Goal: Information Seeking & Learning: Learn about a topic

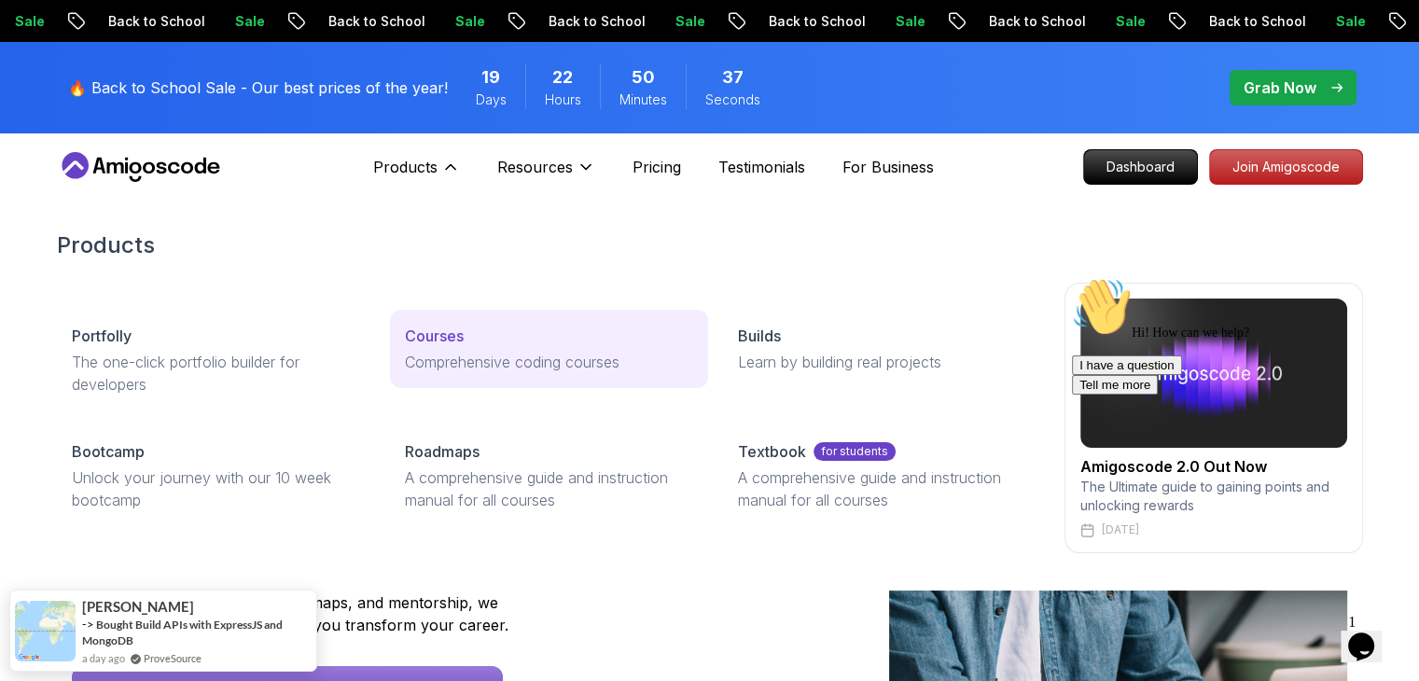
click at [431, 345] on p "Courses" at bounding box center [434, 336] width 59 height 22
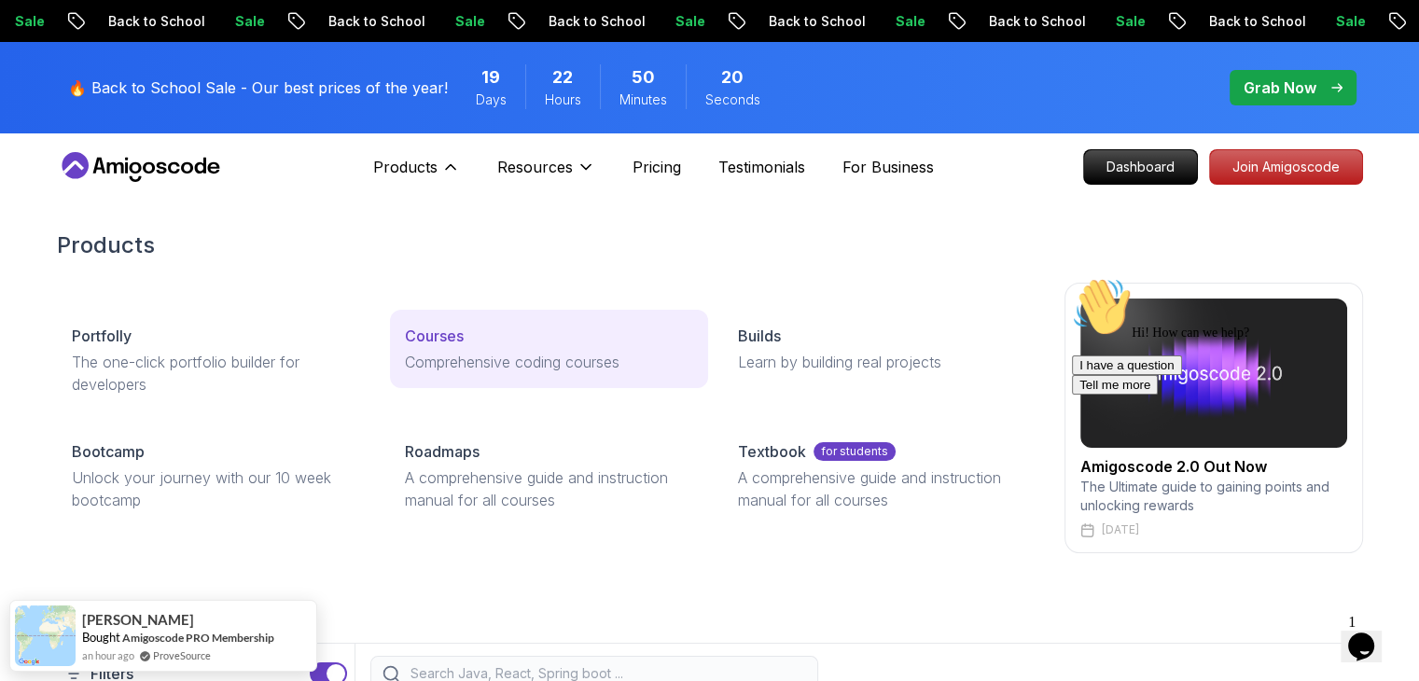
click at [468, 333] on div "Courses" at bounding box center [549, 336] width 288 height 22
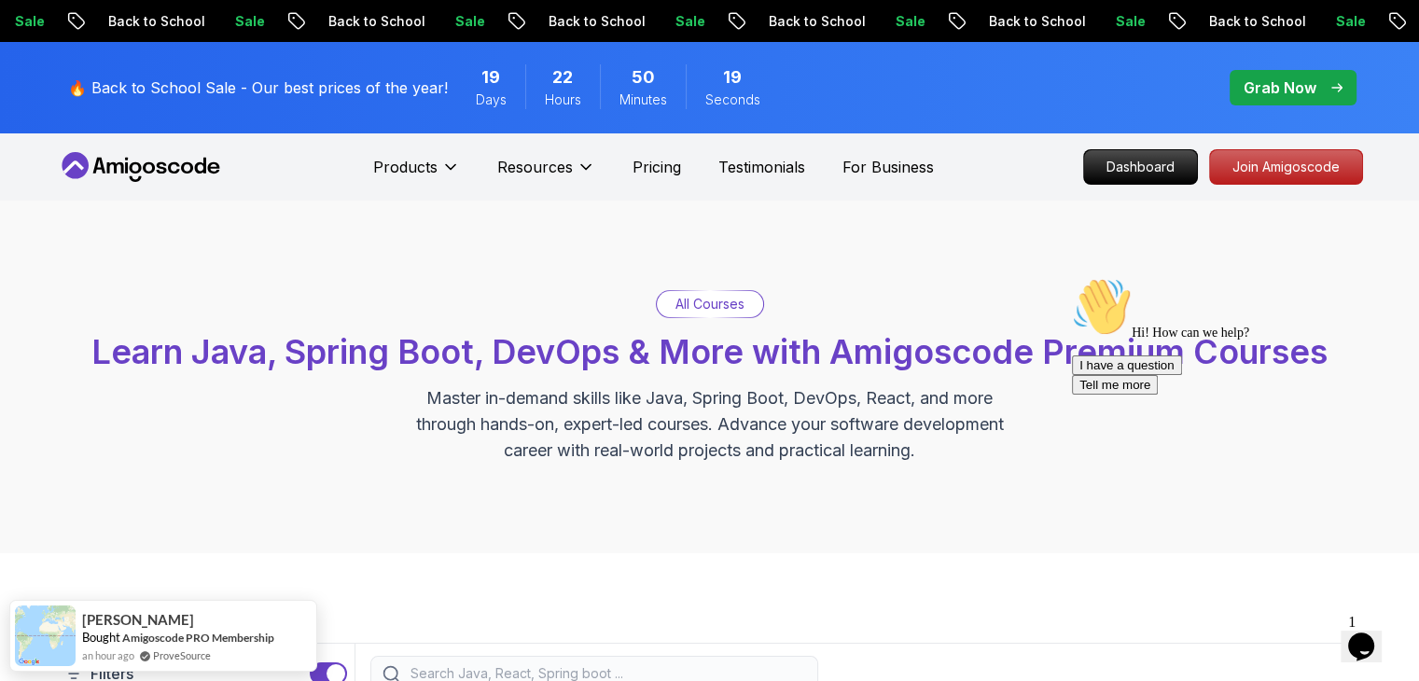
scroll to position [560, 0]
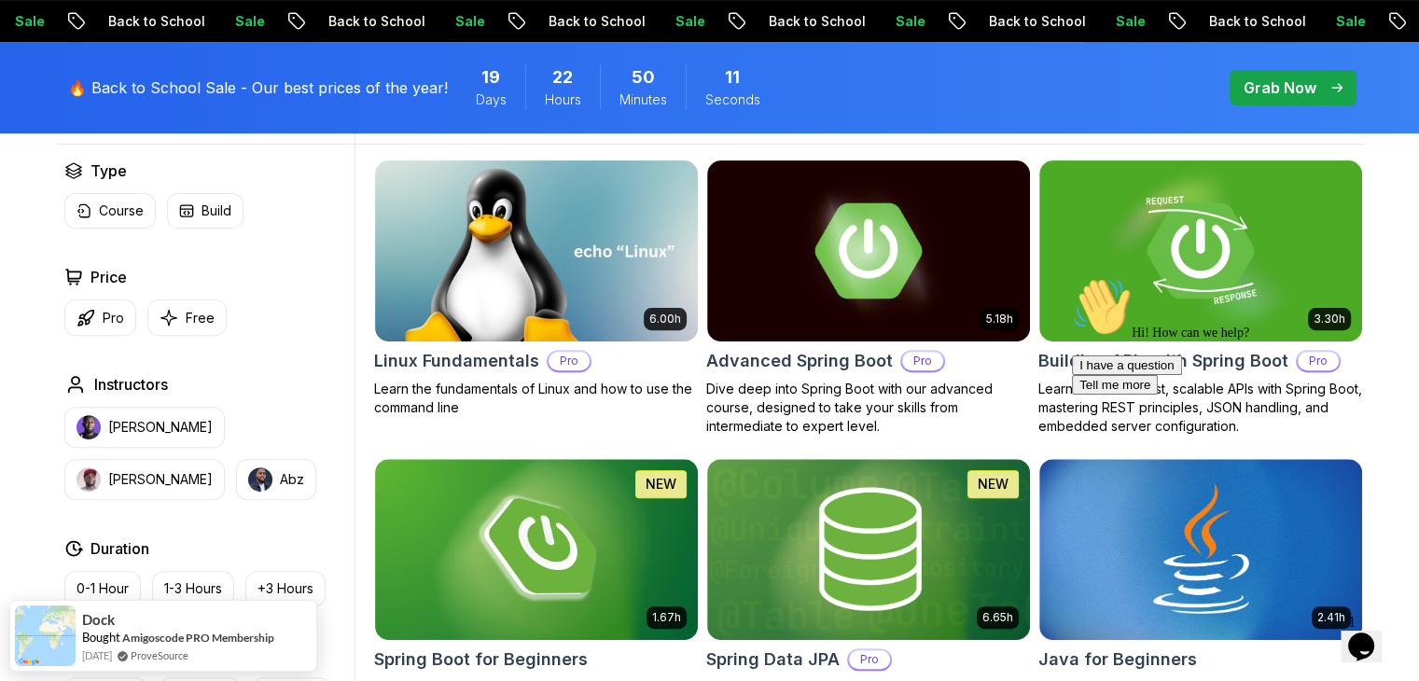
click at [1072, 277] on icon "Chat attention grabber" at bounding box center [1072, 277] width 0 height 0
click at [1311, 633] on icon "Close" at bounding box center [1311, 641] width 0 height 16
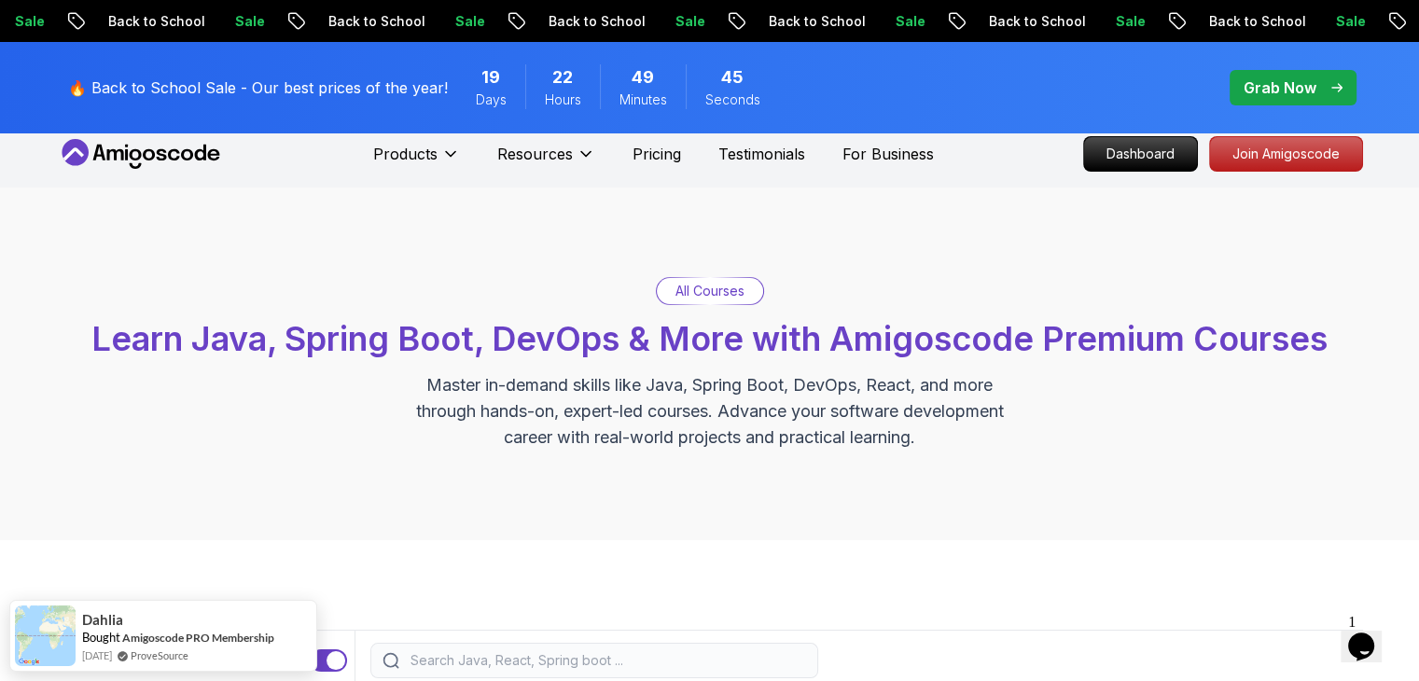
scroll to position [0, 0]
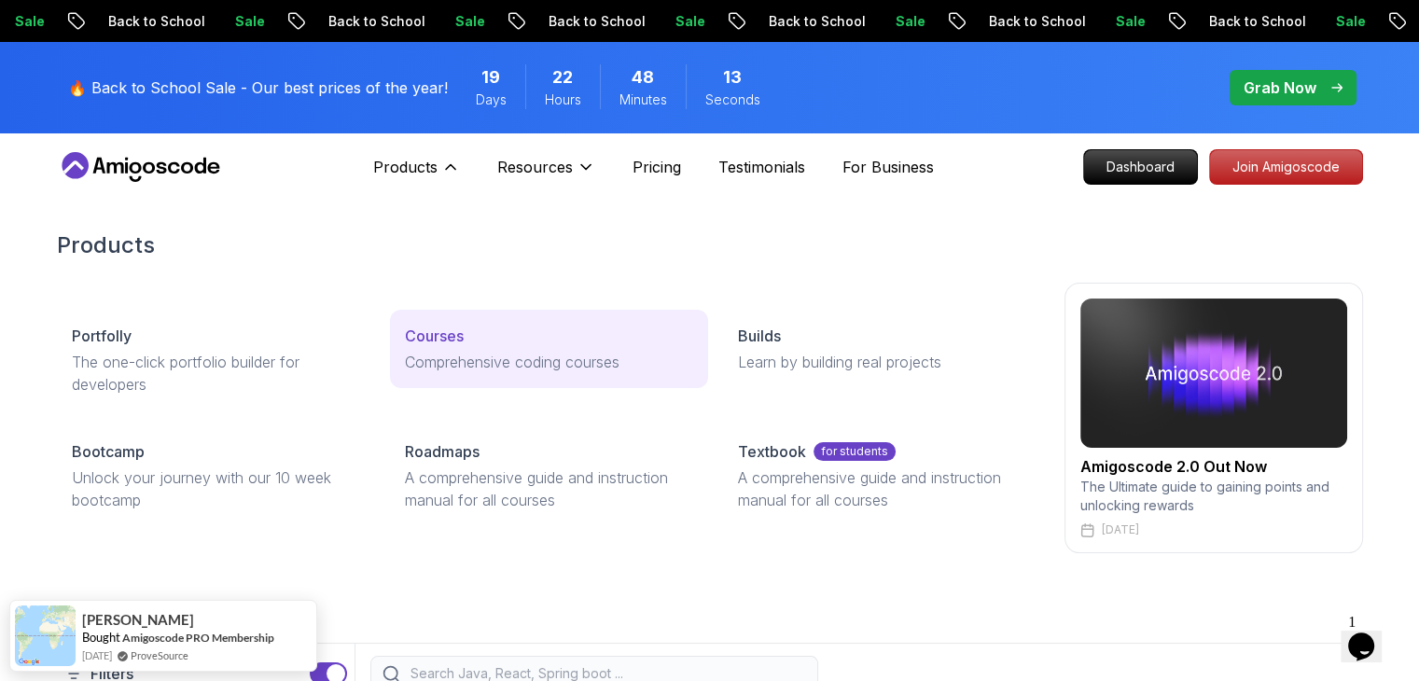
click at [444, 337] on p "Courses" at bounding box center [434, 336] width 59 height 22
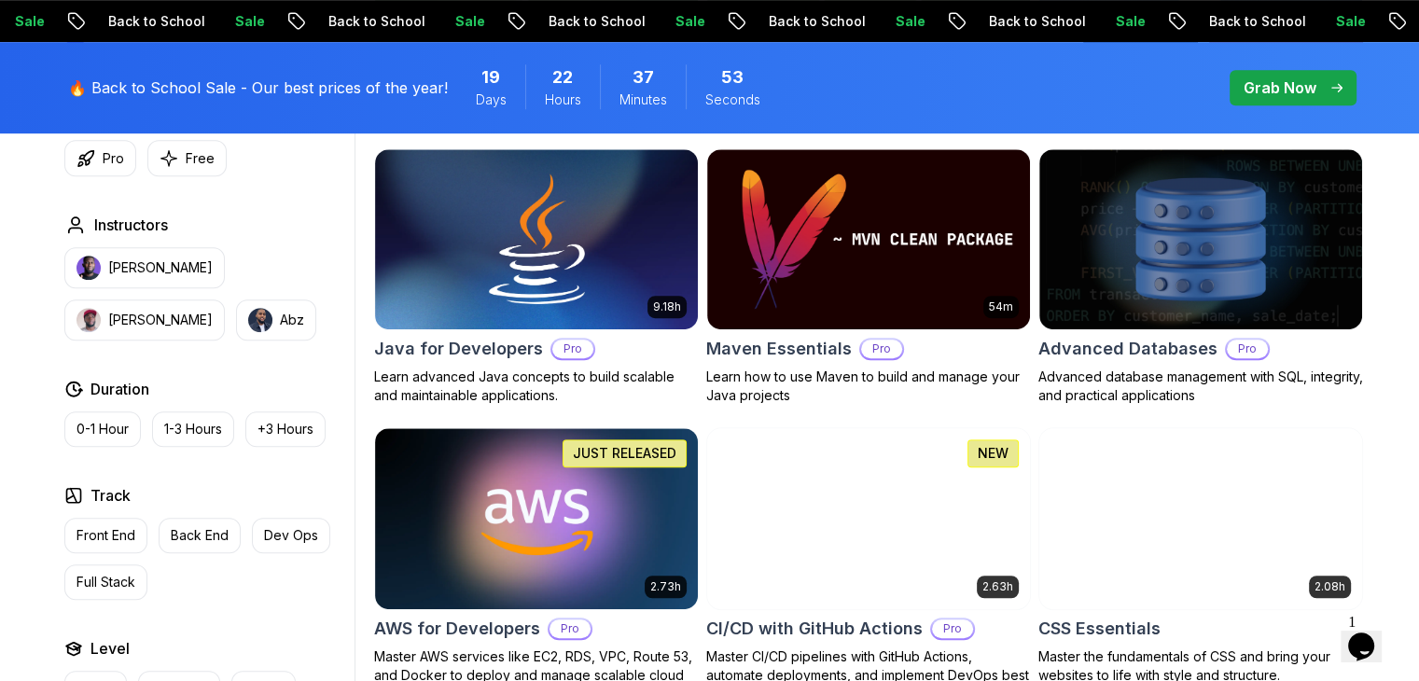
scroll to position [1182, 0]
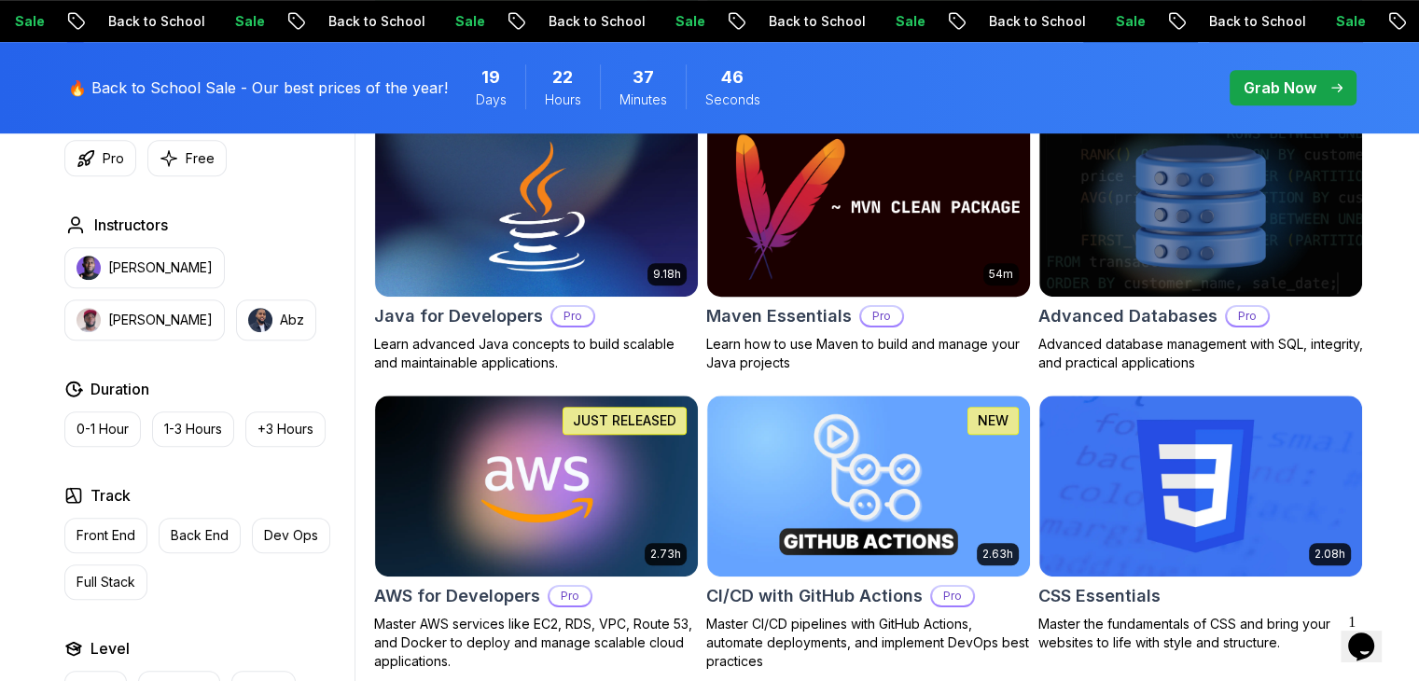
click at [922, 189] on img at bounding box center [868, 206] width 339 height 189
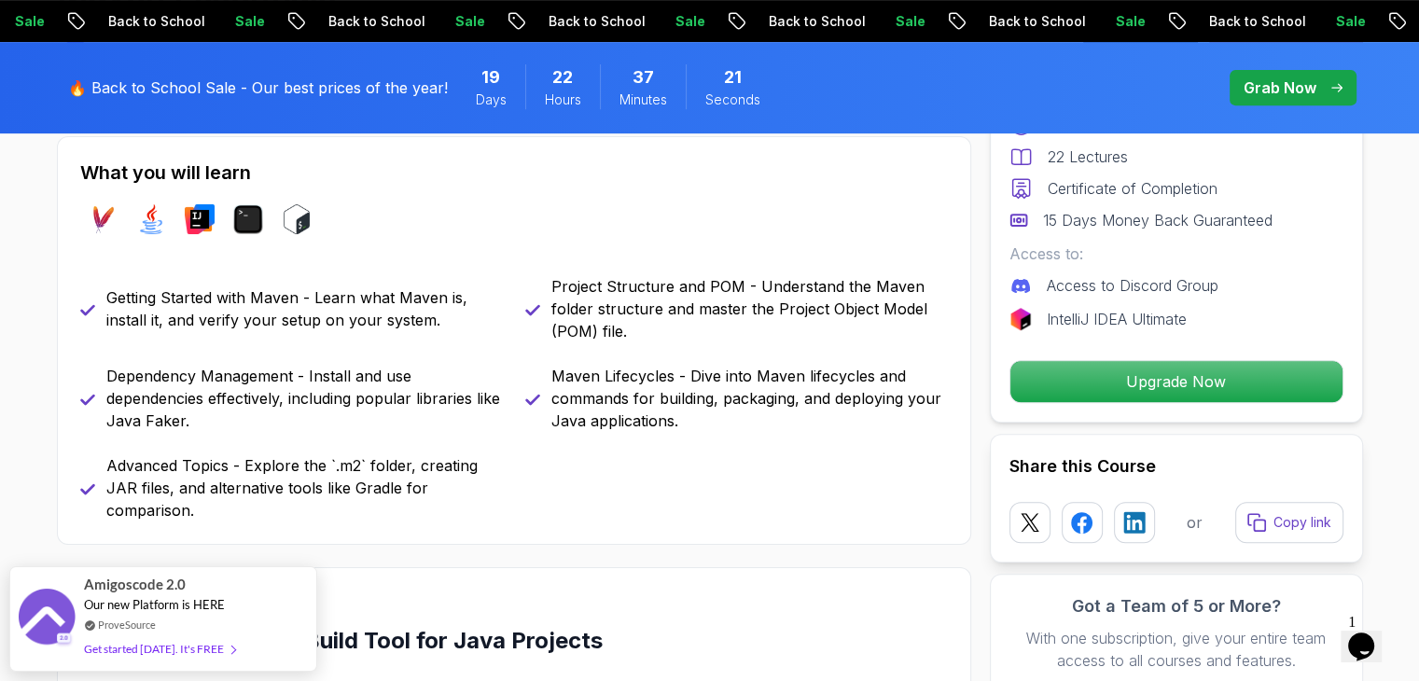
scroll to position [898, 0]
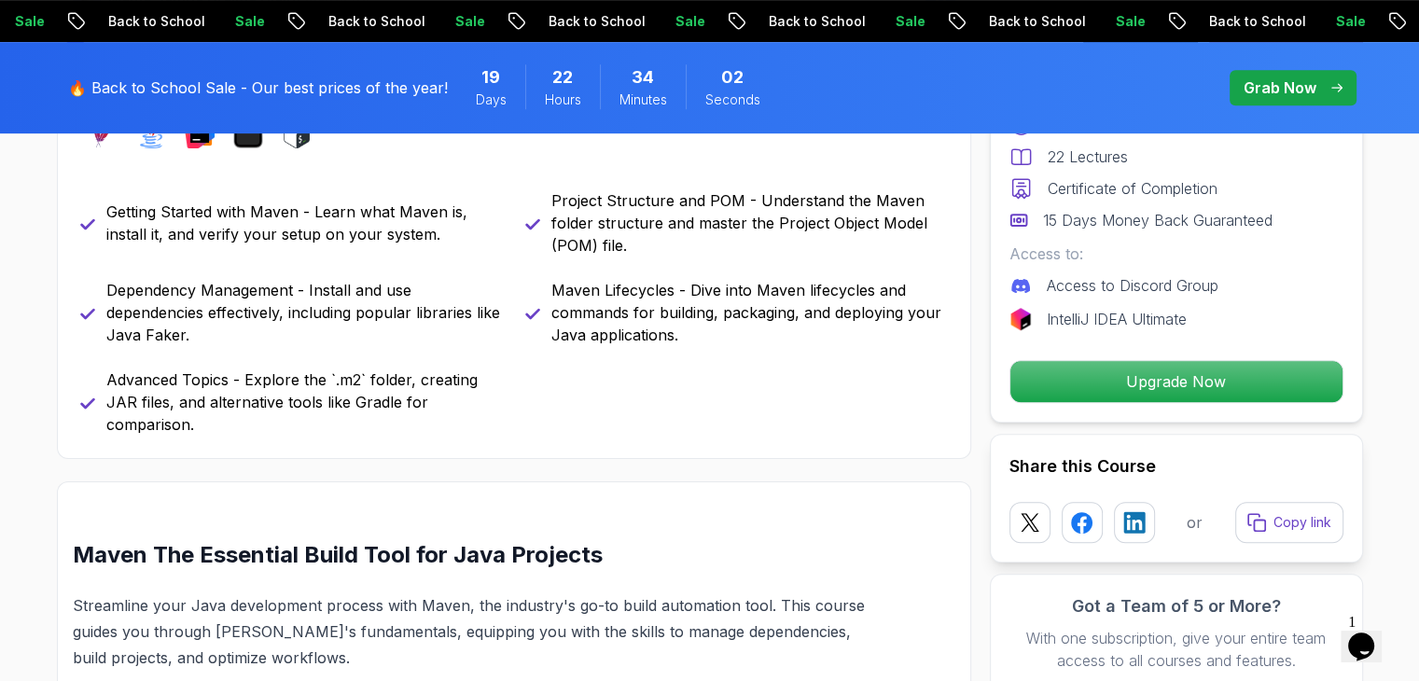
click at [662, 415] on div "Getting Started with Maven - Learn what Maven is, install it, and verify your s…" at bounding box center [514, 312] width 868 height 246
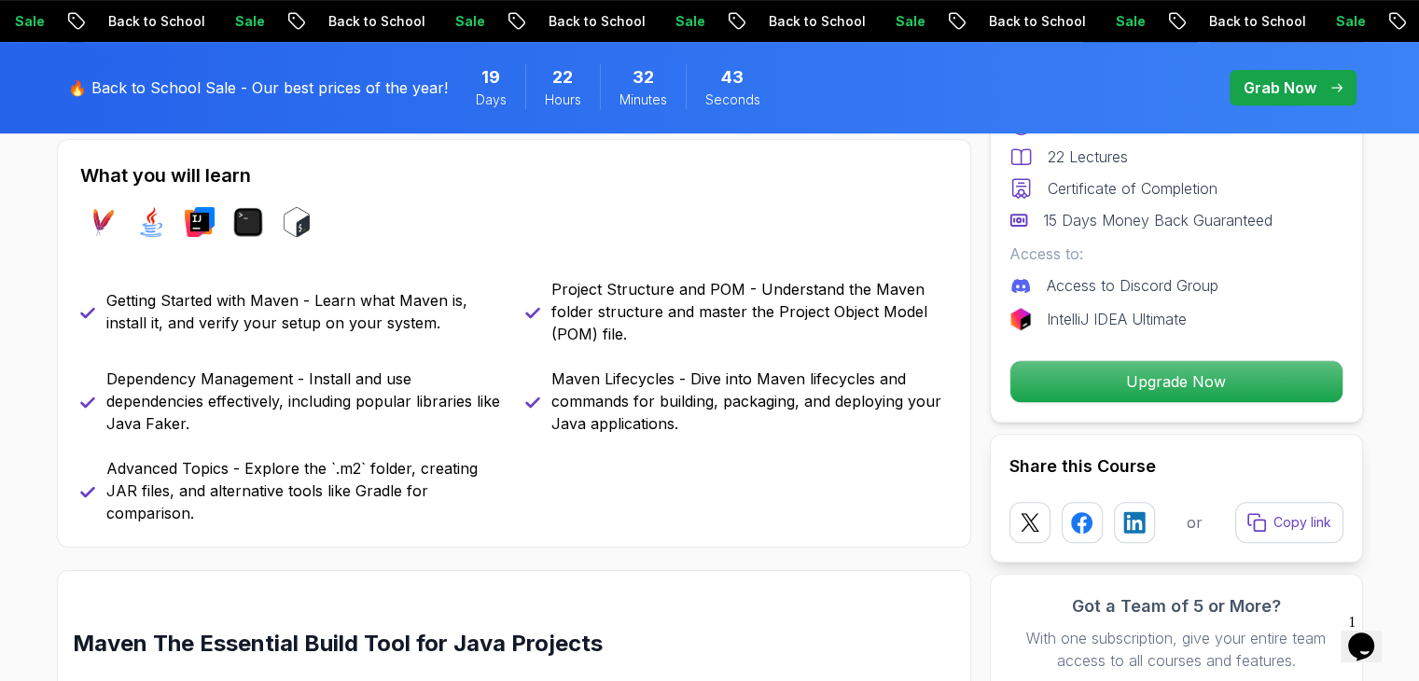
scroll to position [837, 0]
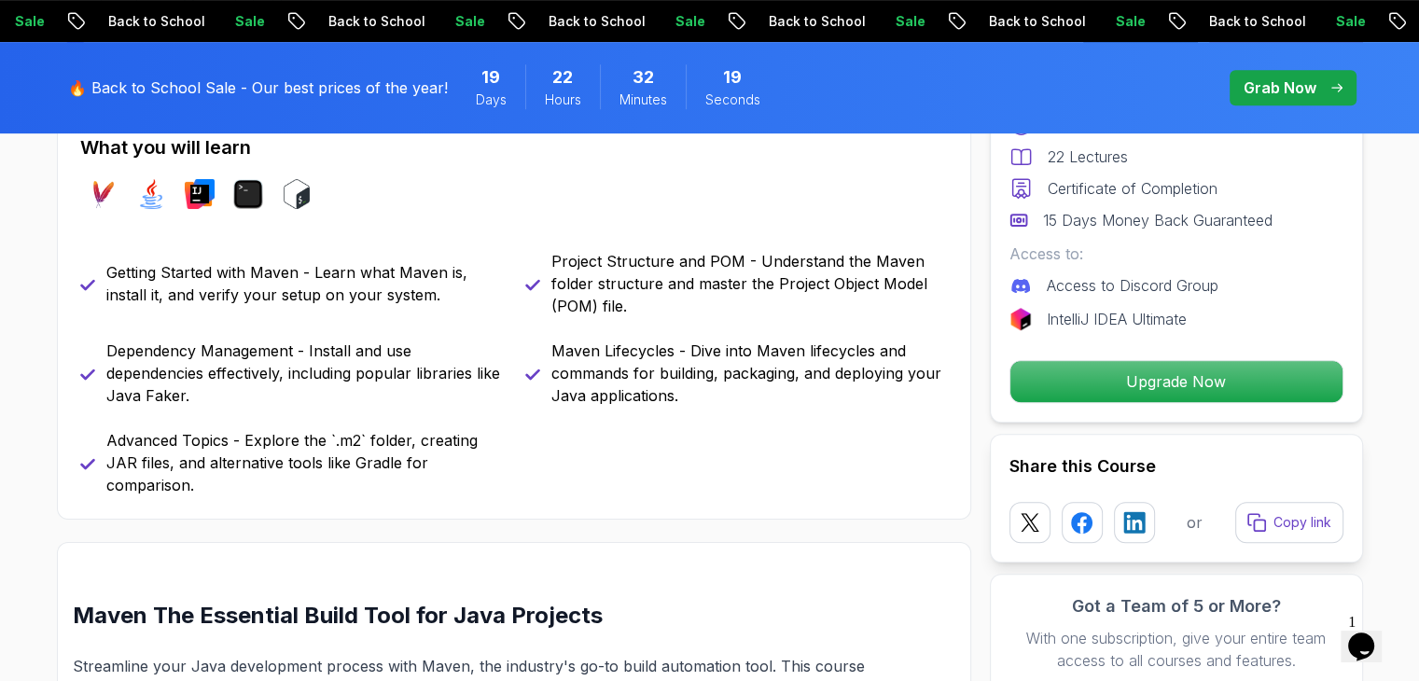
click at [613, 191] on div "maven java intellij terminal bash" at bounding box center [514, 194] width 868 height 52
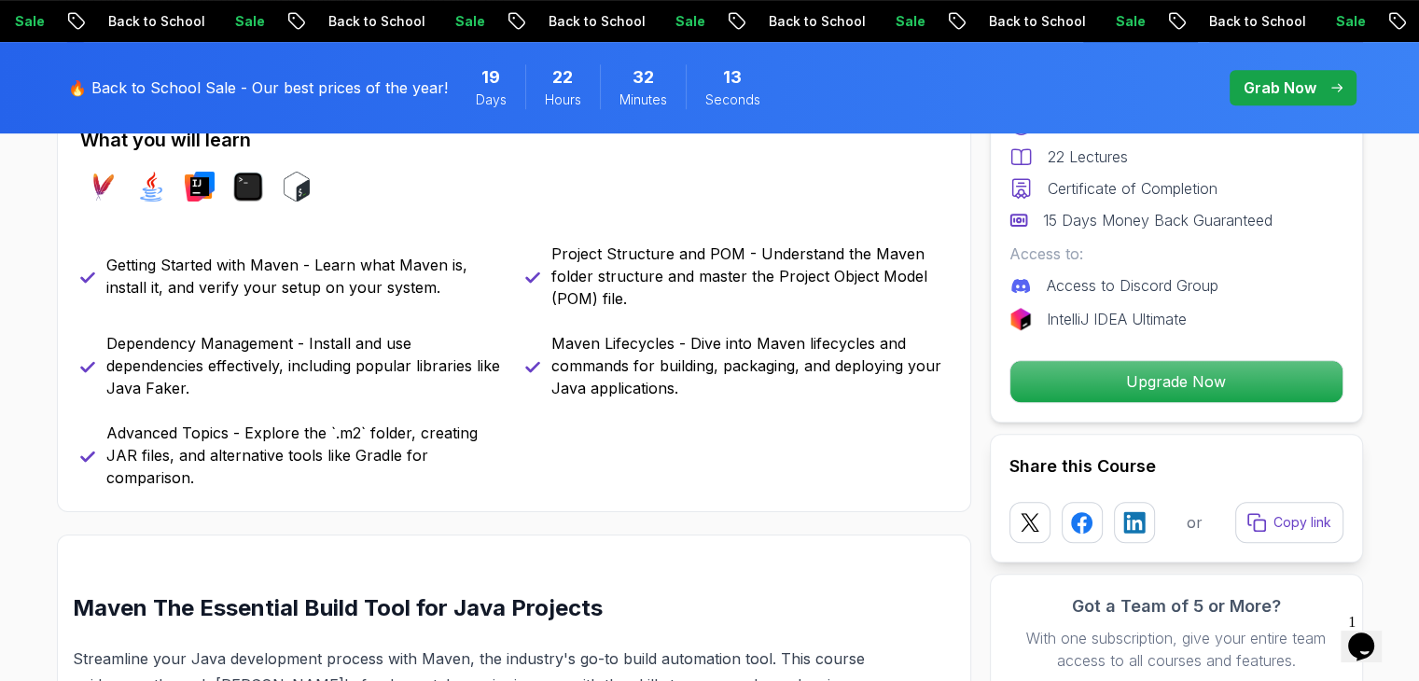
scroll to position [940, 0]
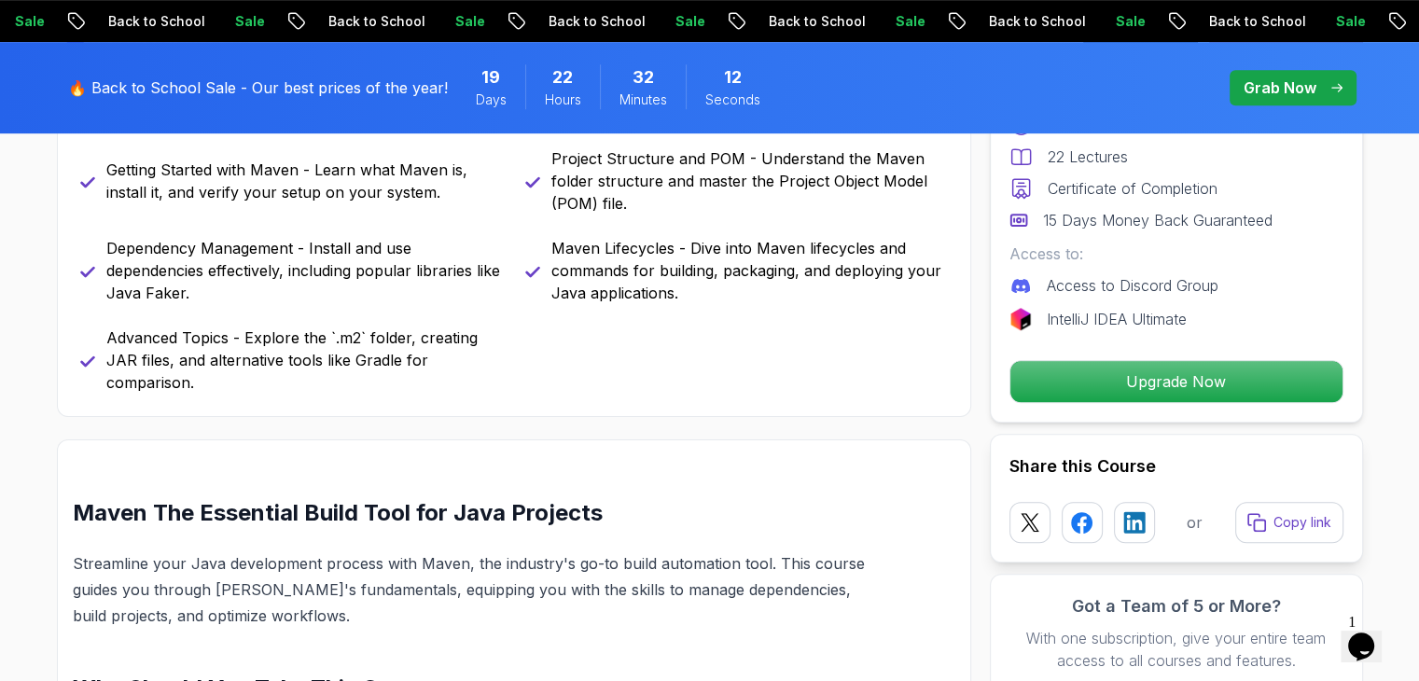
click at [615, 346] on div "Getting Started with Maven - Learn what Maven is, install it, and verify your s…" at bounding box center [514, 270] width 868 height 246
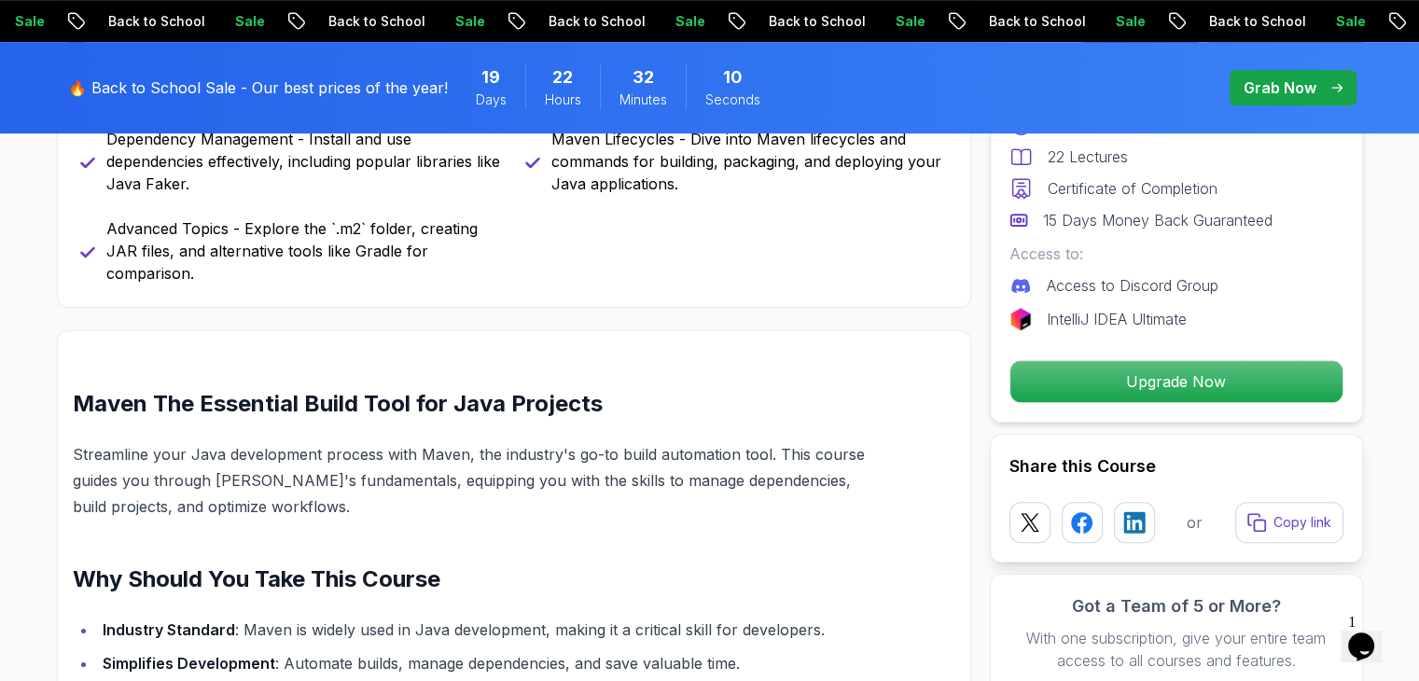
scroll to position [1052, 0]
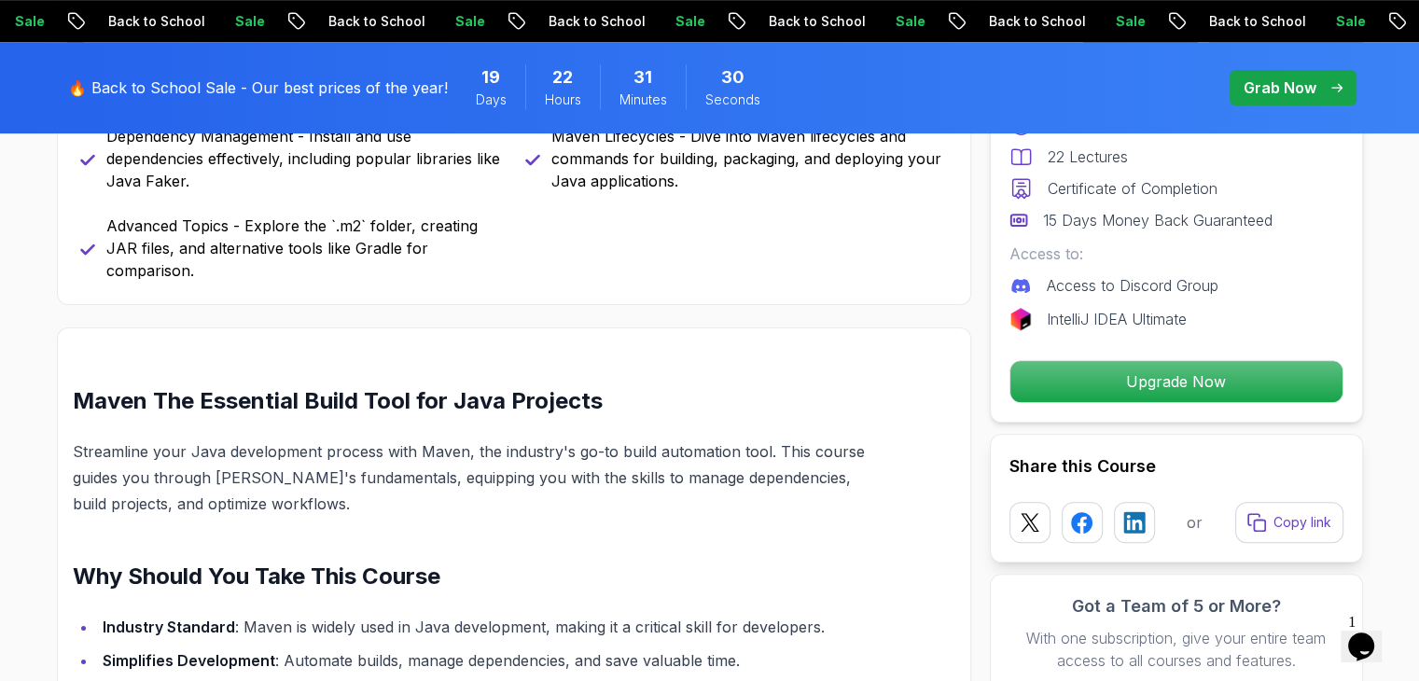
click at [563, 224] on div "Getting Started with Maven - Learn what Maven is, install it, and verify your s…" at bounding box center [514, 158] width 868 height 246
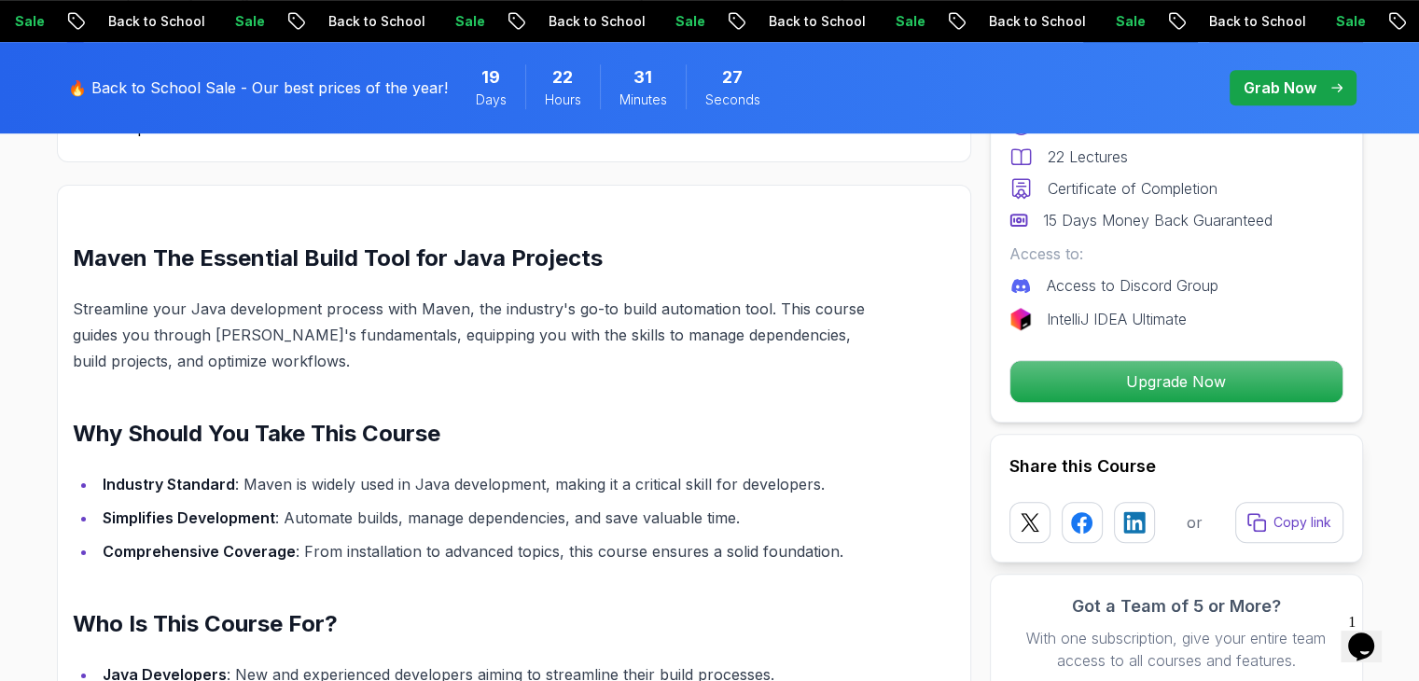
scroll to position [1201, 0]
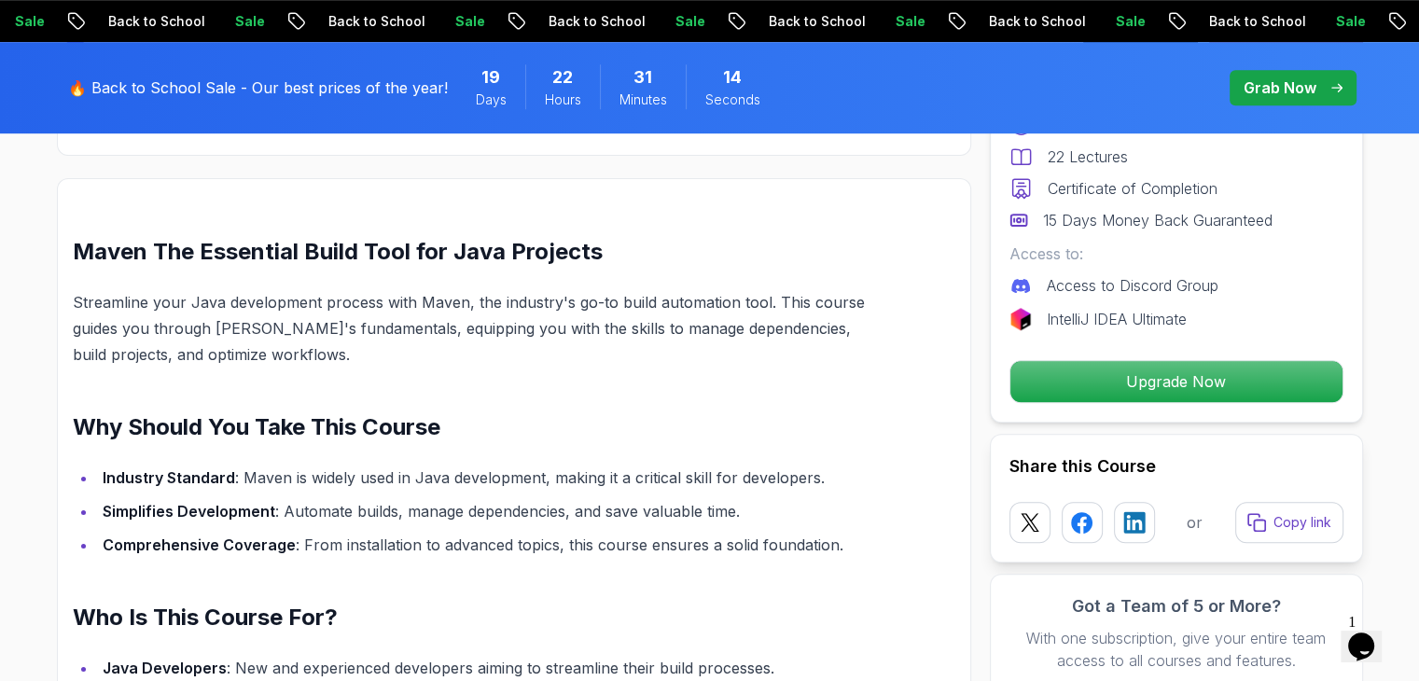
click at [510, 186] on div "Maven The Essential Build Tool for Java Projects Streamline your Java developme…" at bounding box center [514, 688] width 915 height 1021
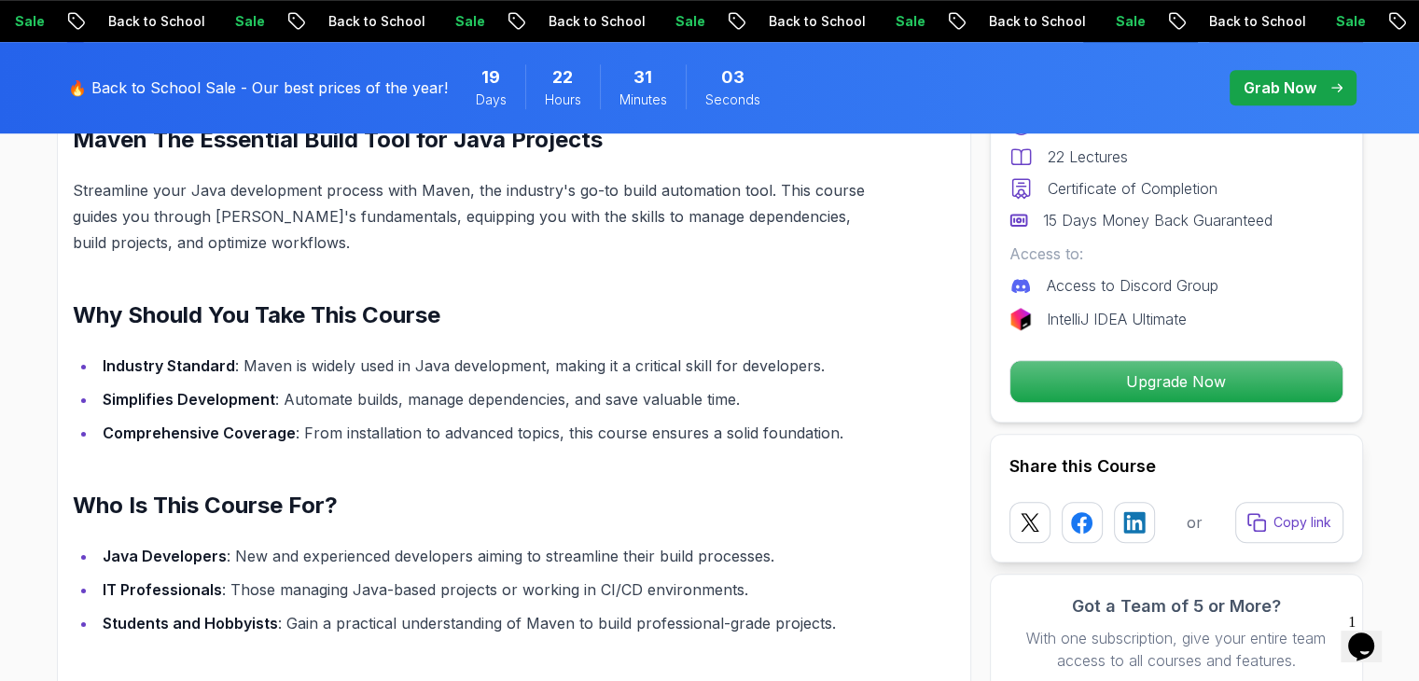
scroll to position [1350, 0]
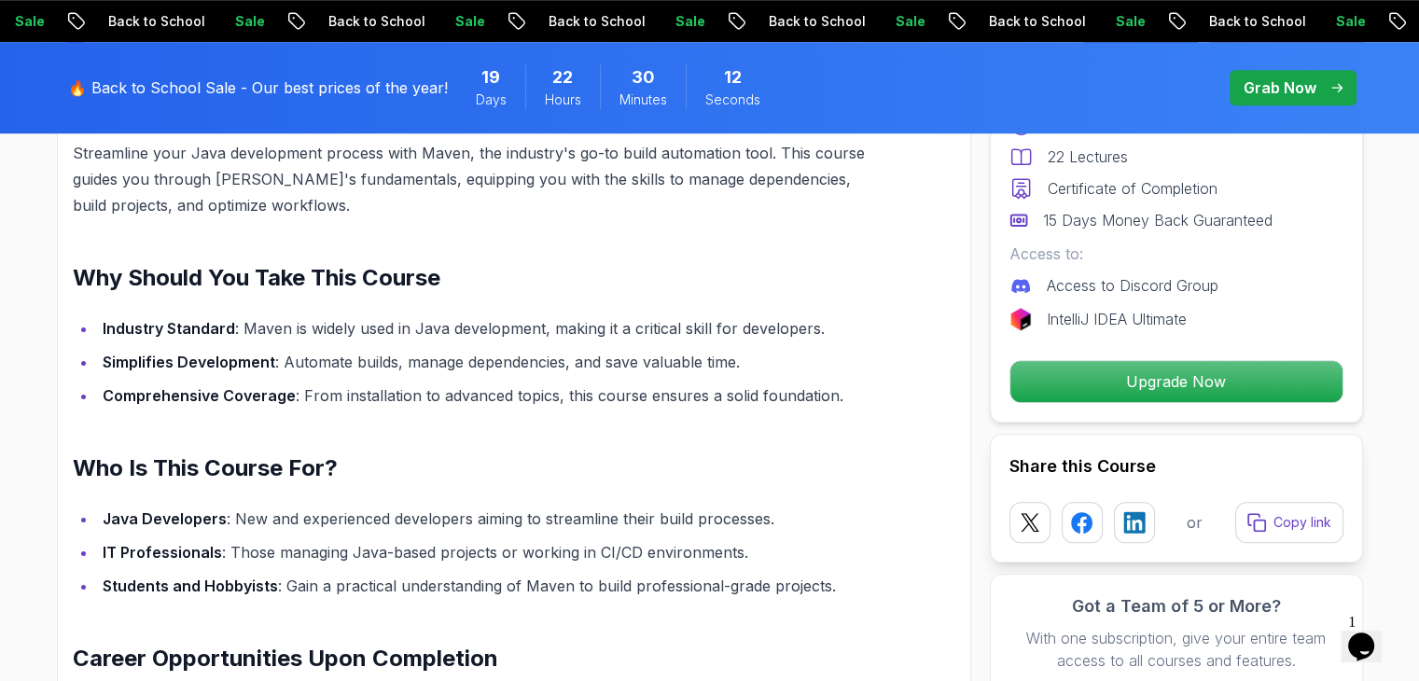
click at [615, 283] on h2 "Why Should You Take This Course" at bounding box center [470, 278] width 794 height 30
click at [543, 257] on div "Maven The Essential Build Tool for Java Projects Streamline your Java developme…" at bounding box center [470, 552] width 794 height 929
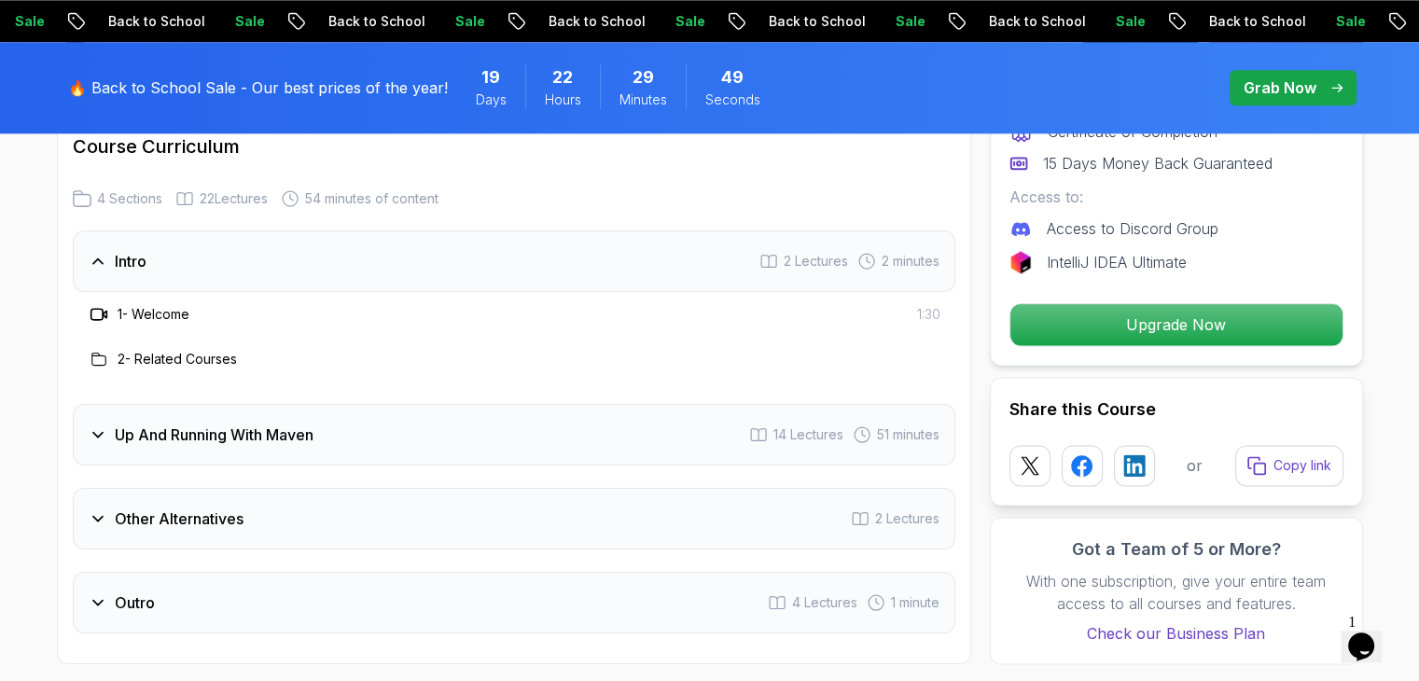
scroll to position [2470, 0]
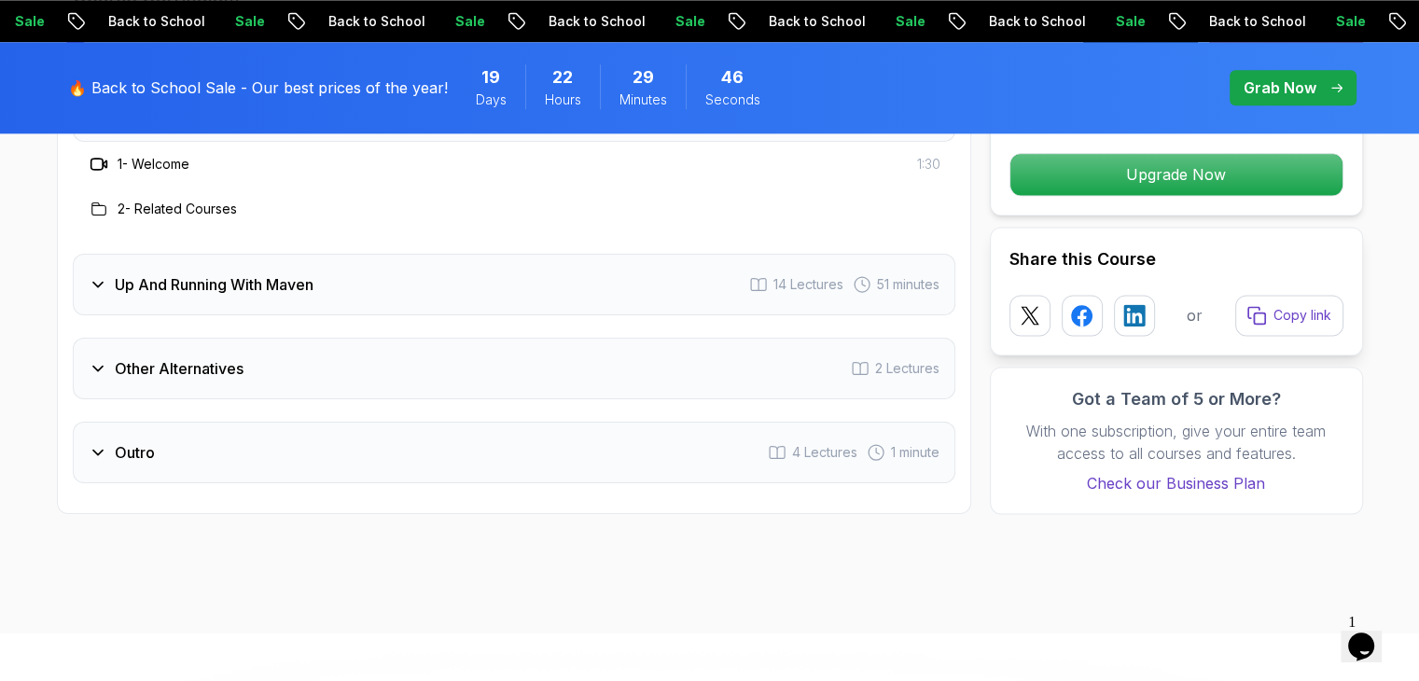
click at [91, 284] on icon at bounding box center [98, 284] width 19 height 19
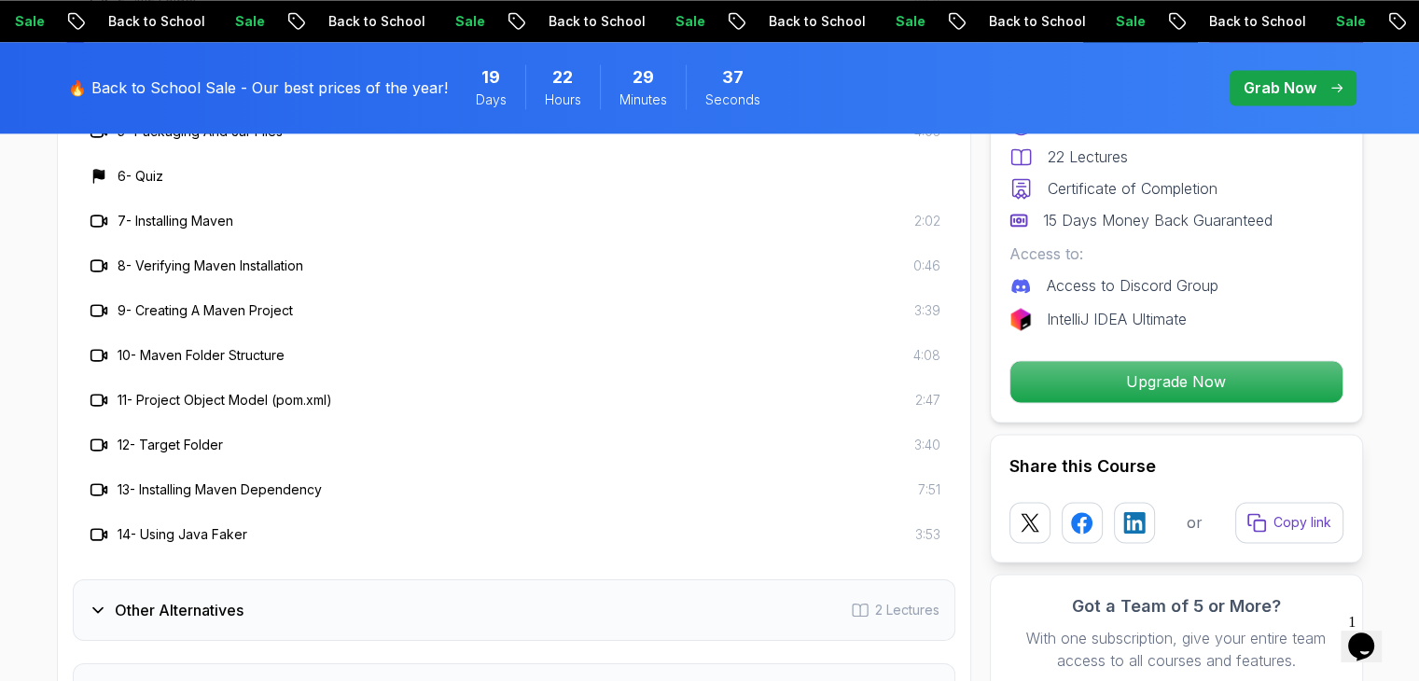
scroll to position [2769, 0]
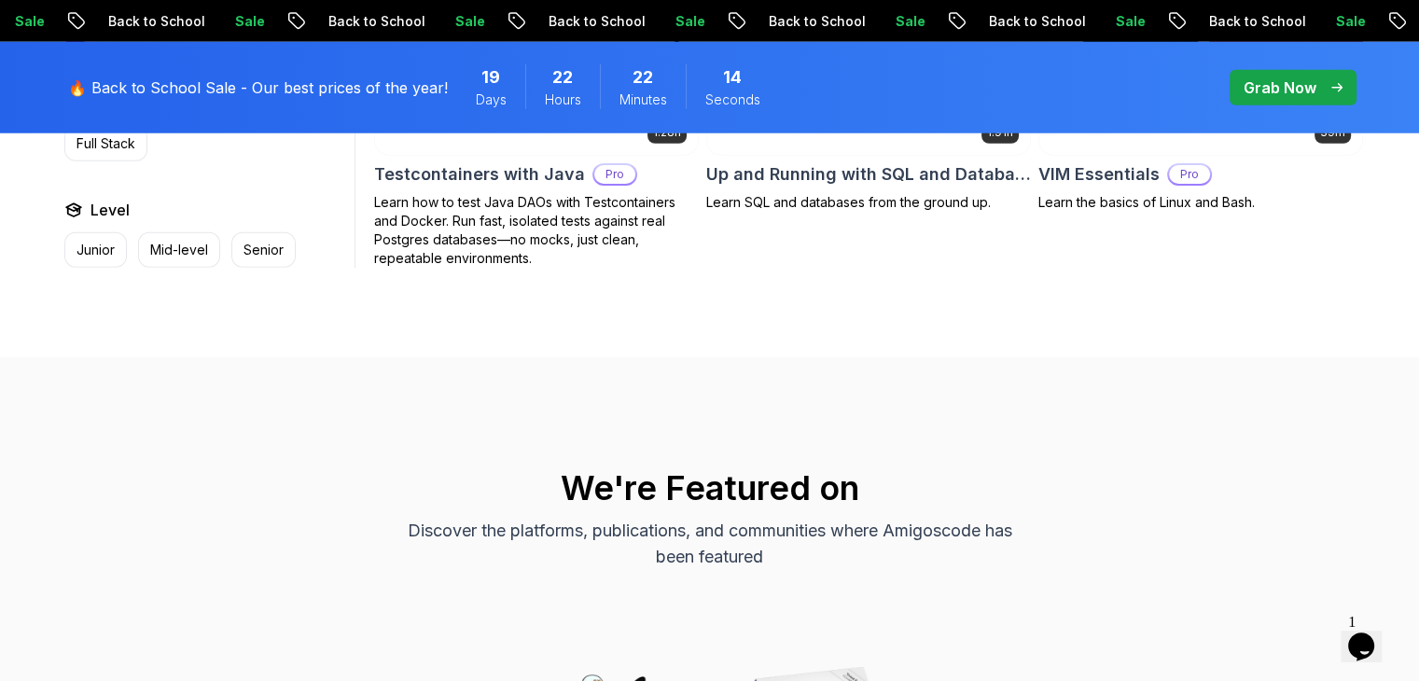
scroll to position [5234, 0]
